Goal: Navigation & Orientation: Find specific page/section

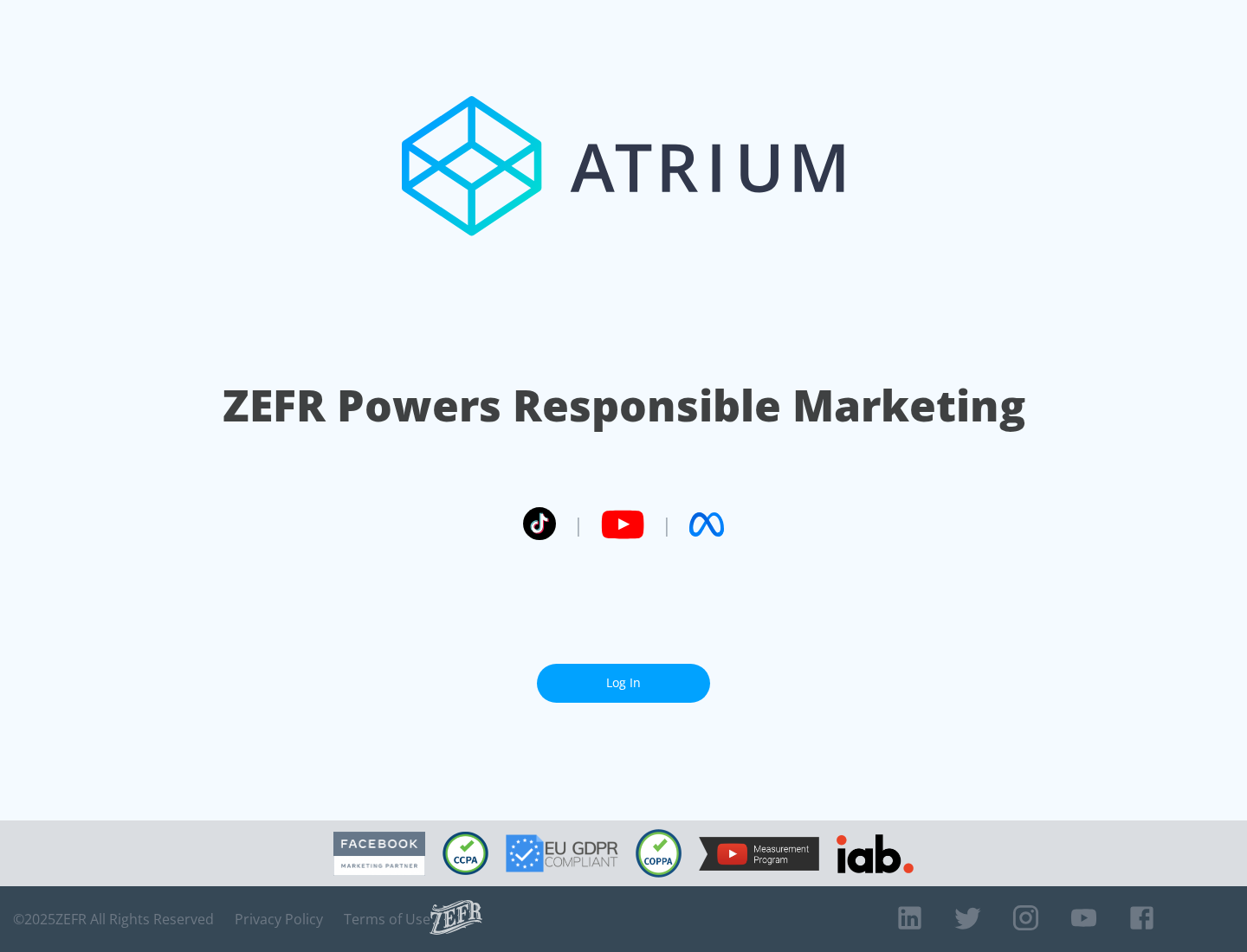
click at [624, 676] on link "Log In" at bounding box center [623, 682] width 173 height 39
